Goal: Find specific page/section: Find specific page/section

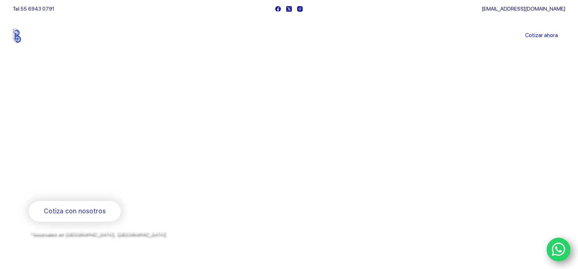
click at [556, 243] on icon "WhatsApp" at bounding box center [558, 249] width 14 height 15
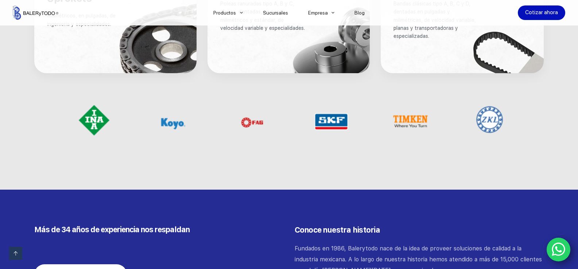
scroll to position [692, 0]
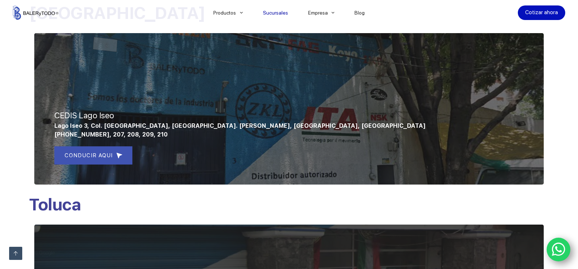
scroll to position [291, 0]
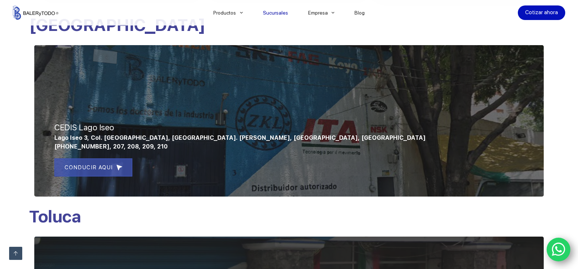
click at [80, 166] on span "CONDUCIR AQUI" at bounding box center [88, 167] width 48 height 9
click at [195, 113] on div at bounding box center [288, 121] width 509 height 152
